Goal: Task Accomplishment & Management: Complete application form

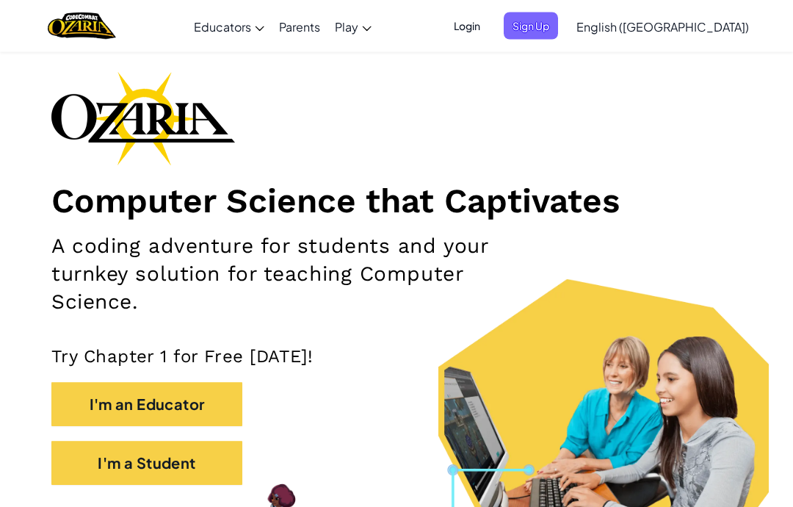
scroll to position [53, 0]
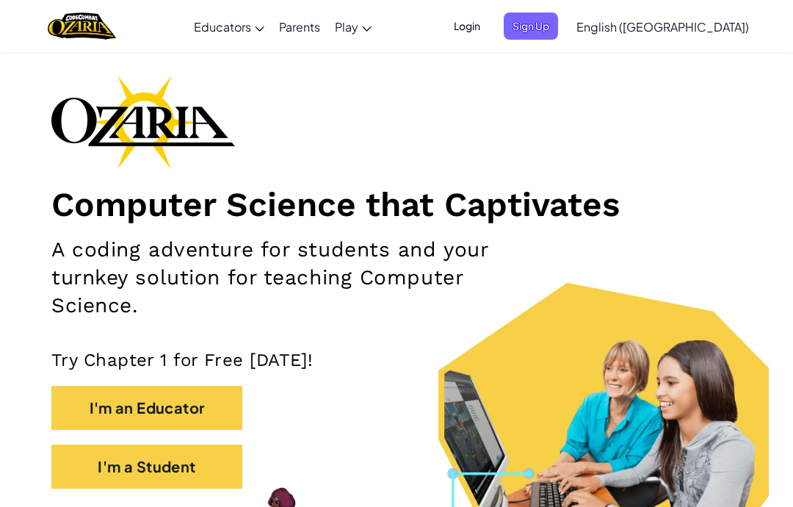
click at [183, 465] on button "I'm a Student" at bounding box center [146, 466] width 191 height 44
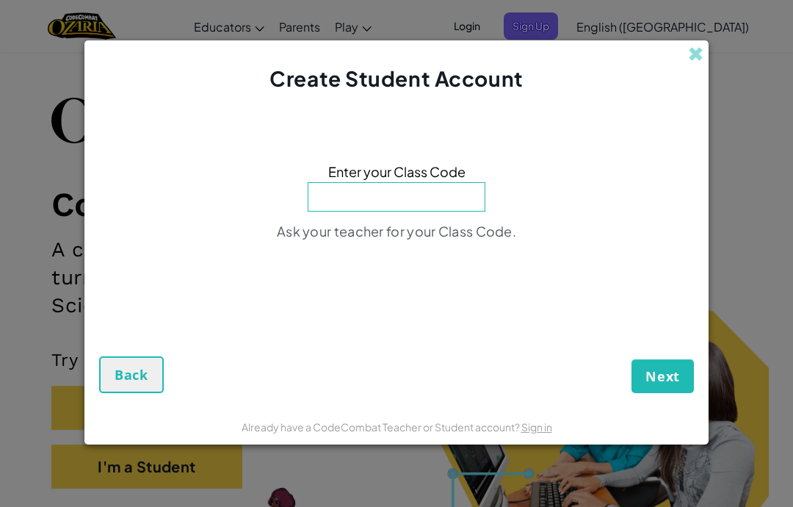
click at [683, 92] on div "Create Student Account" at bounding box center [396, 66] width 624 height 53
click at [696, 62] on span at bounding box center [695, 53] width 15 height 15
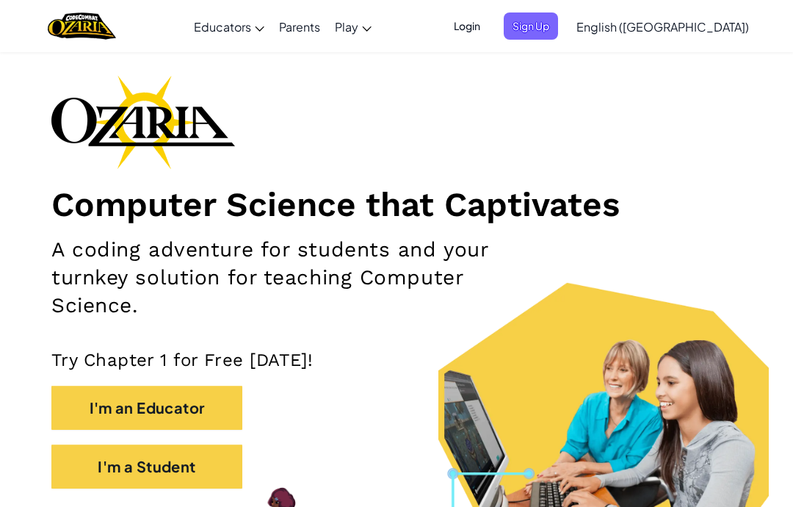
scroll to position [0, 0]
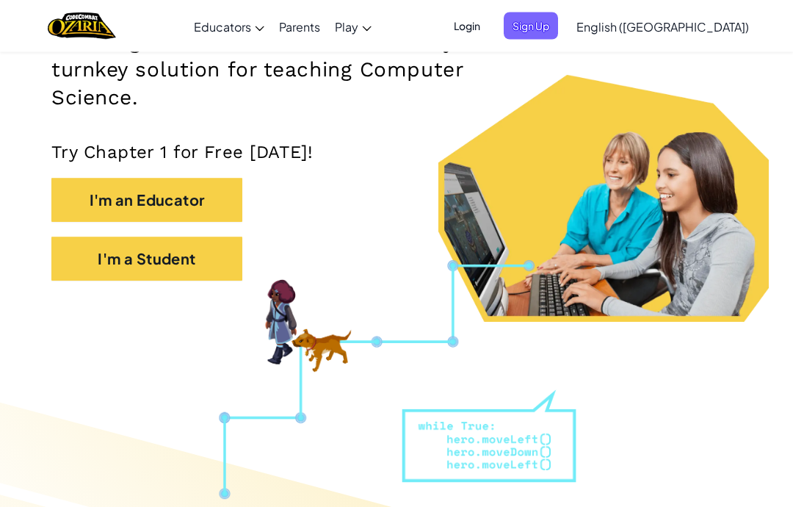
click at [208, 258] on button "I'm a Student" at bounding box center [146, 259] width 191 height 44
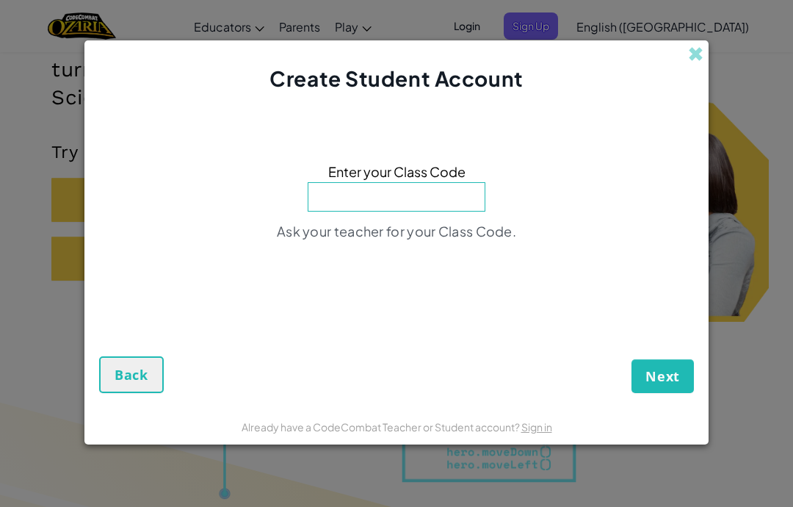
click at [418, 200] on input at bounding box center [397, 196] width 178 height 29
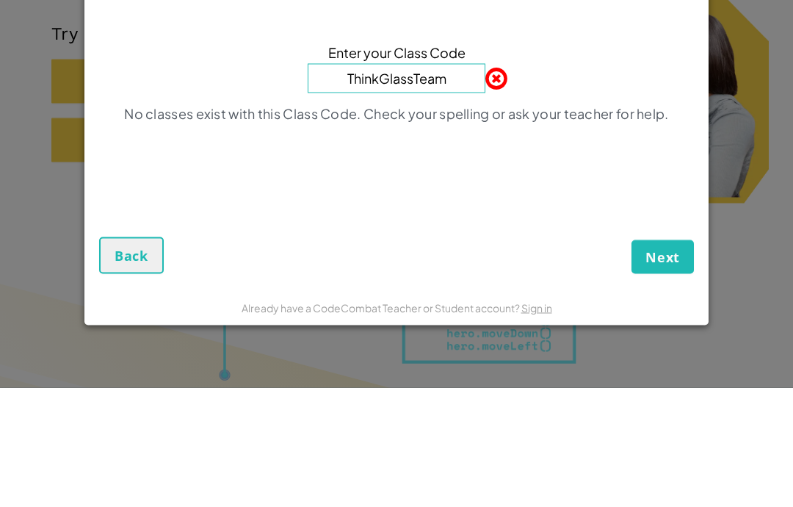
type input "ThinkGlassTeam"
click at [662, 359] on button "Next" at bounding box center [663, 376] width 62 height 34
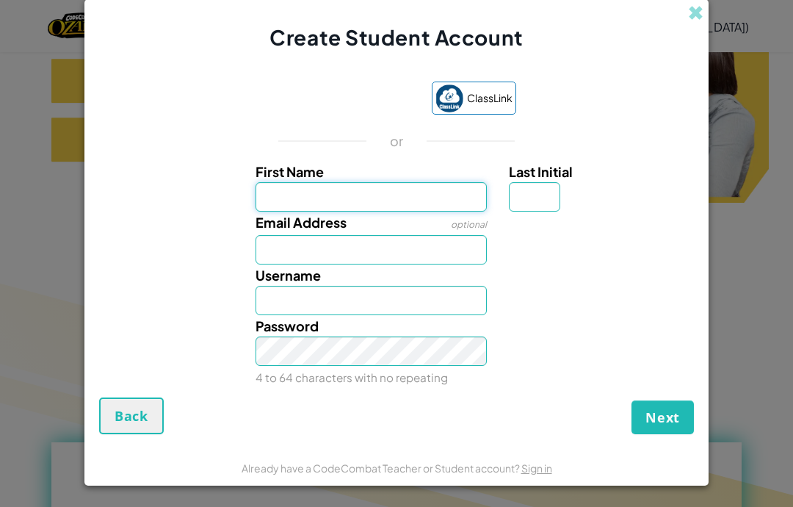
click at [410, 208] on input "First Name" at bounding box center [372, 196] width 232 height 29
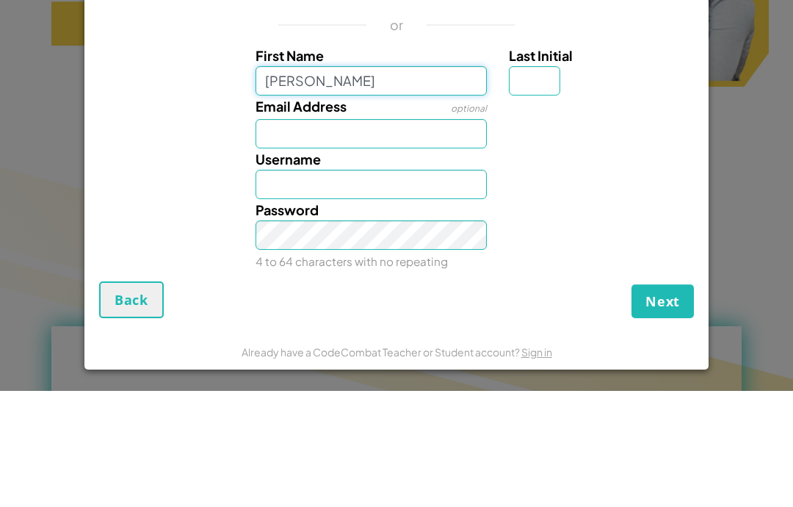
type input "[PERSON_NAME]"
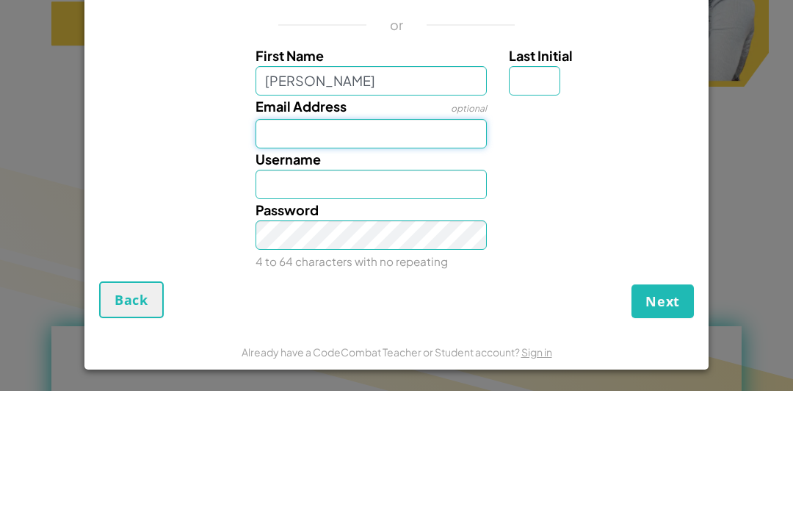
click at [410, 235] on input "Email Address" at bounding box center [372, 249] width 232 height 29
type input "[PERSON_NAME]"
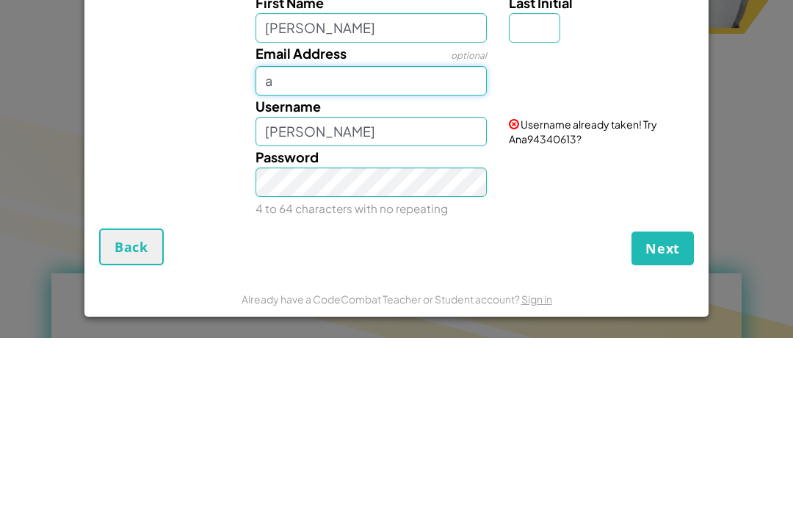
type input "[EMAIL_ADDRESS][DOMAIN_NAME]"
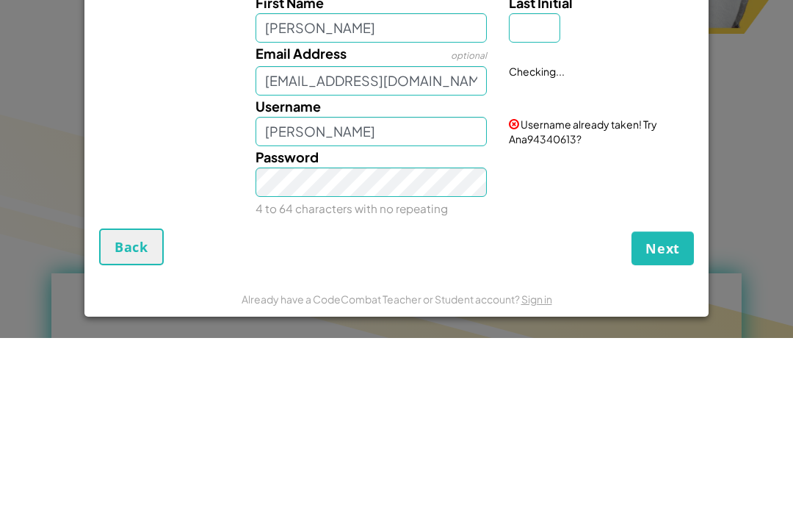
scroll to position [549, 0]
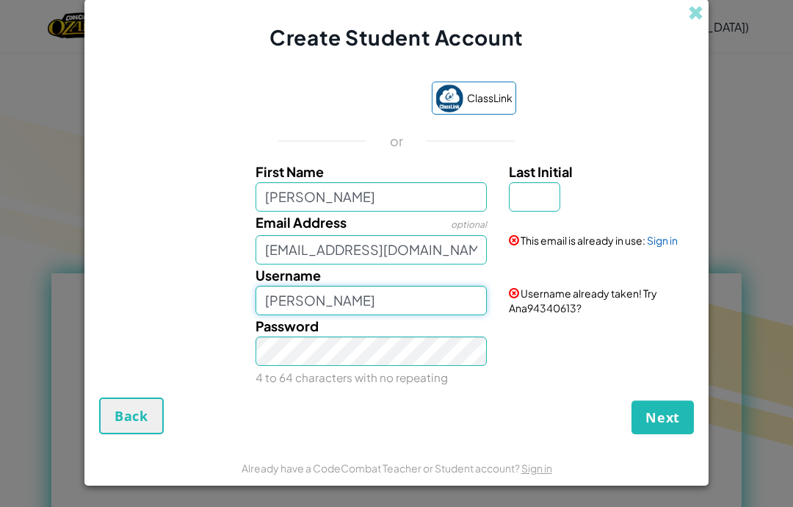
click at [386, 306] on input "[PERSON_NAME]" at bounding box center [372, 300] width 232 height 29
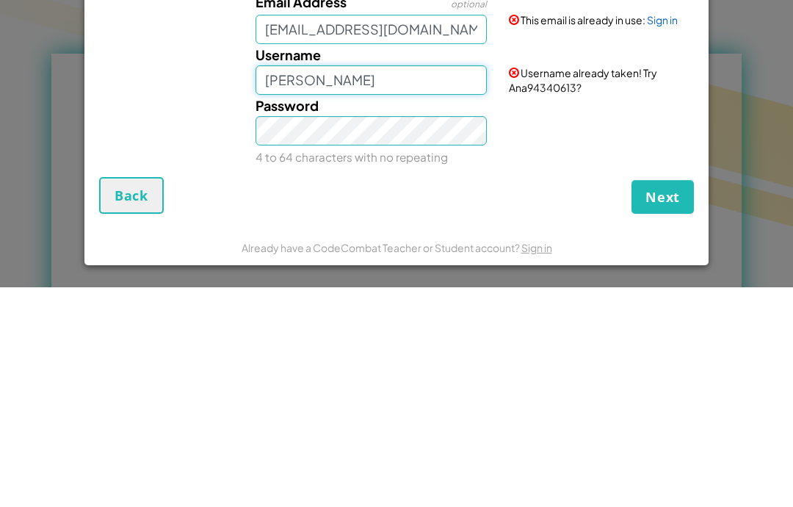
scroll to position [6, 0]
click at [405, 369] on small "4 to 64 characters with no repeating" at bounding box center [352, 376] width 192 height 14
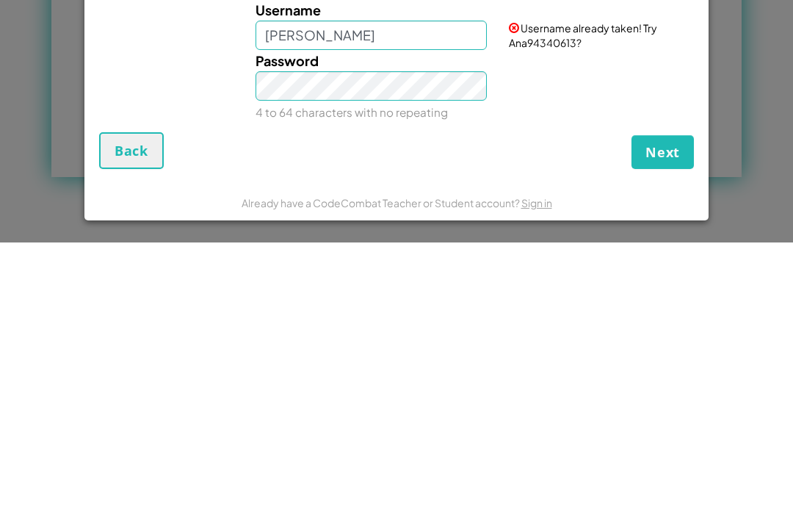
scroll to position [1032, 0]
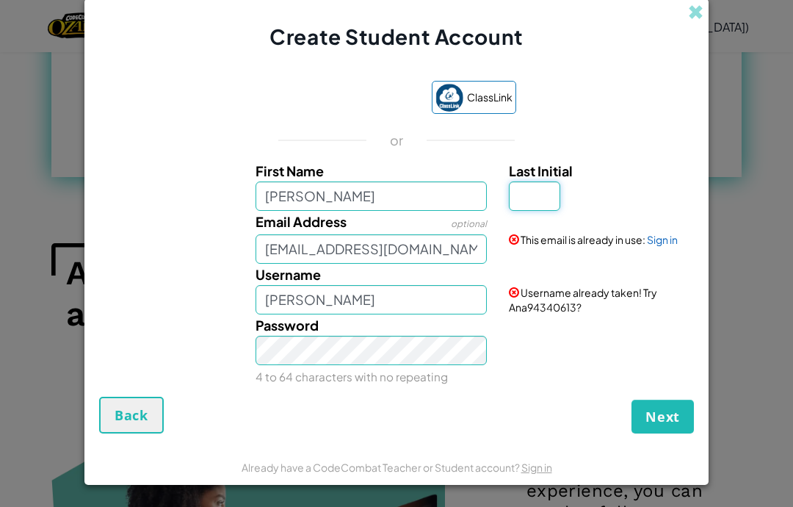
click at [532, 206] on input "Last Initial" at bounding box center [534, 195] width 51 height 29
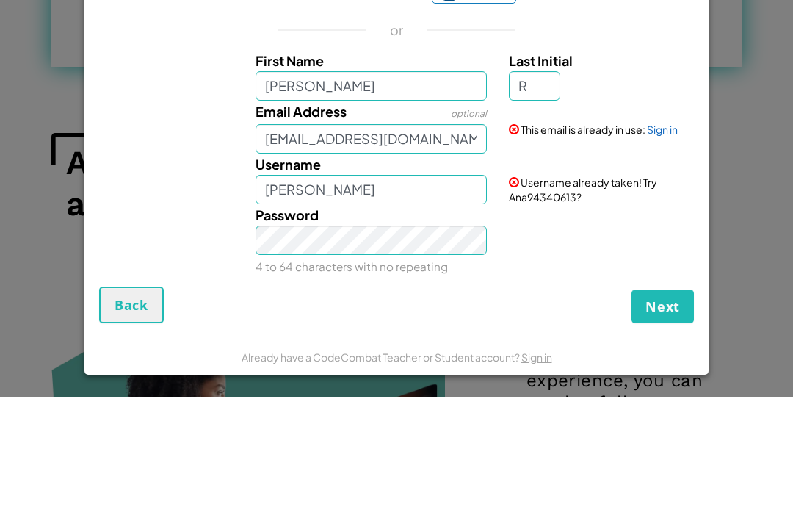
scroll to position [1143, 0]
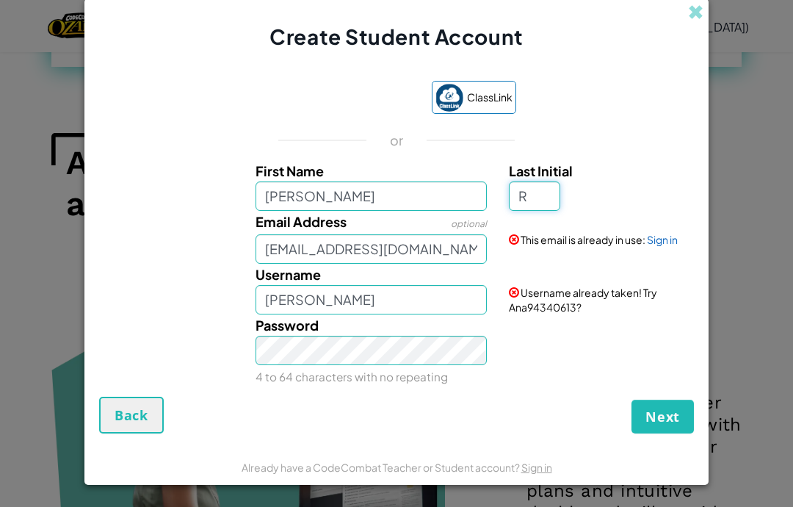
type input "R"
type input "AnaR"
click at [662, 418] on span "Next" at bounding box center [662, 417] width 35 height 18
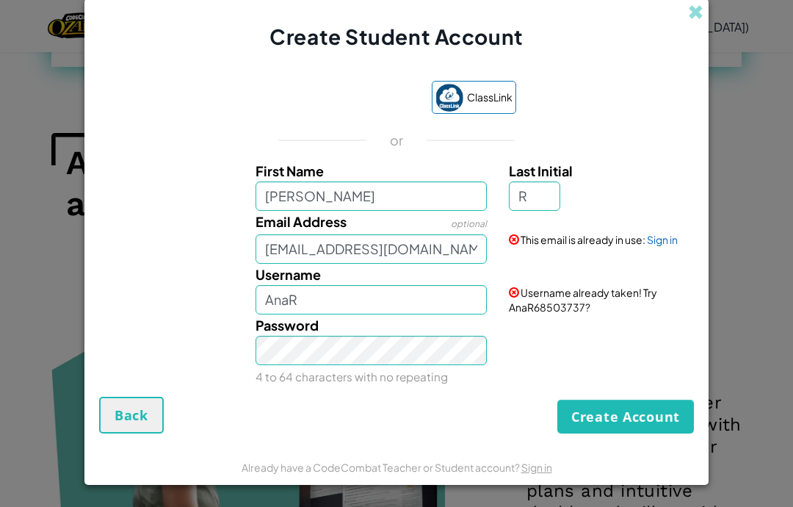
click at [643, 426] on button "Create Account" at bounding box center [625, 416] width 137 height 34
click at [641, 431] on button "Create Account" at bounding box center [625, 416] width 137 height 34
click at [664, 239] on link "Sign in" at bounding box center [662, 239] width 31 height 13
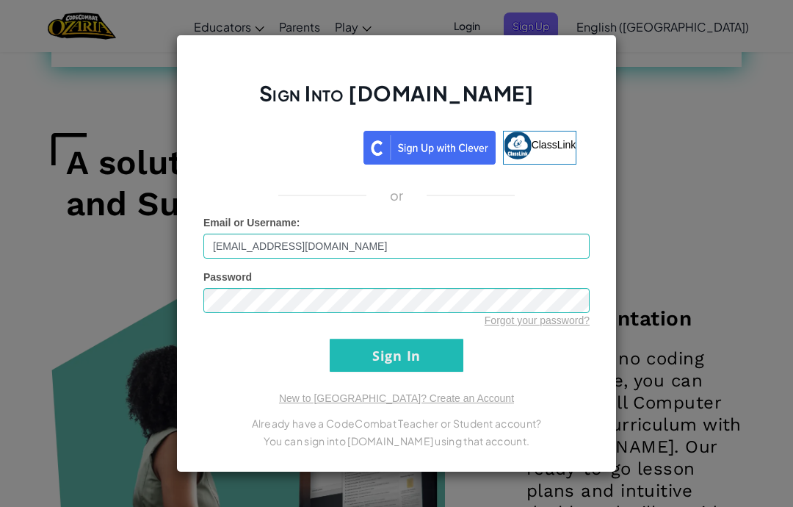
click at [438, 355] on input "Sign In" at bounding box center [397, 355] width 134 height 33
